Goal: Task Accomplishment & Management: Manage account settings

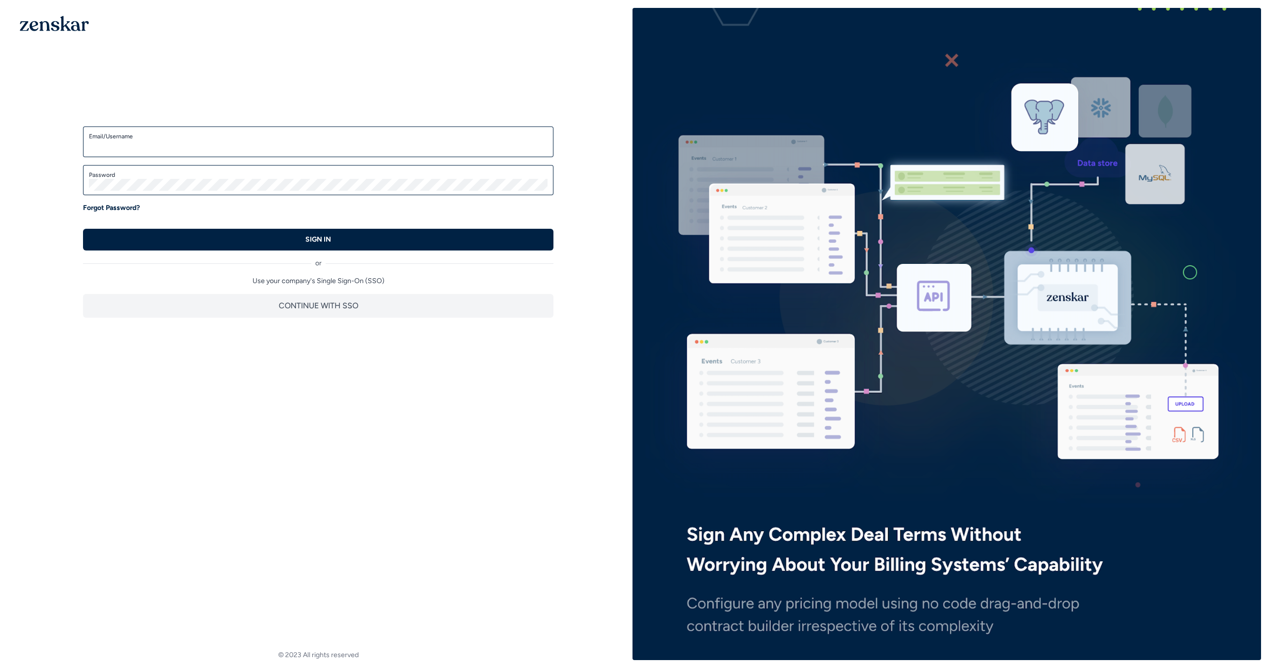
type input "**********"
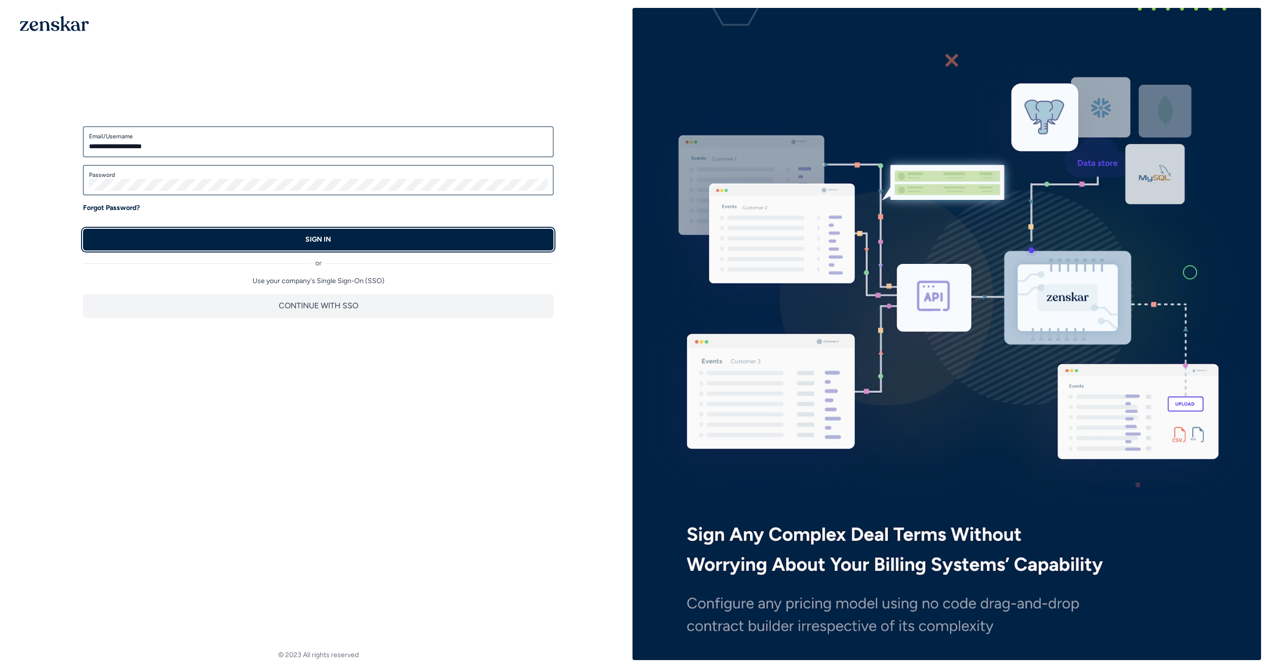
click at [399, 245] on button "SIGN IN" at bounding box center [318, 240] width 470 height 22
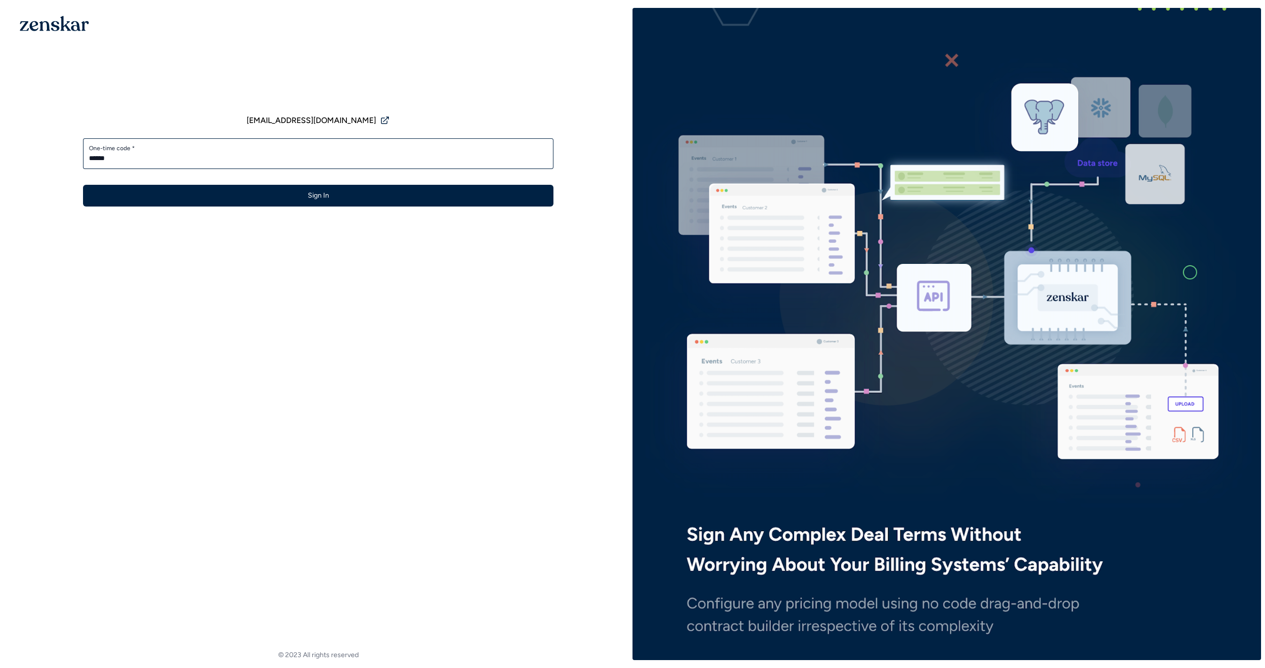
type input "******"
click at [83, 185] on button "Sign In" at bounding box center [318, 196] width 470 height 22
